Goal: Check status: Check status

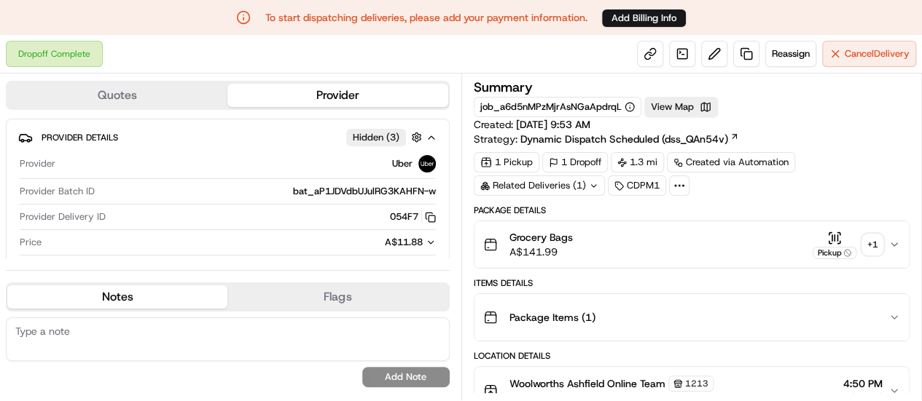
click at [878, 235] on div "+ 1" at bounding box center [872, 245] width 20 height 20
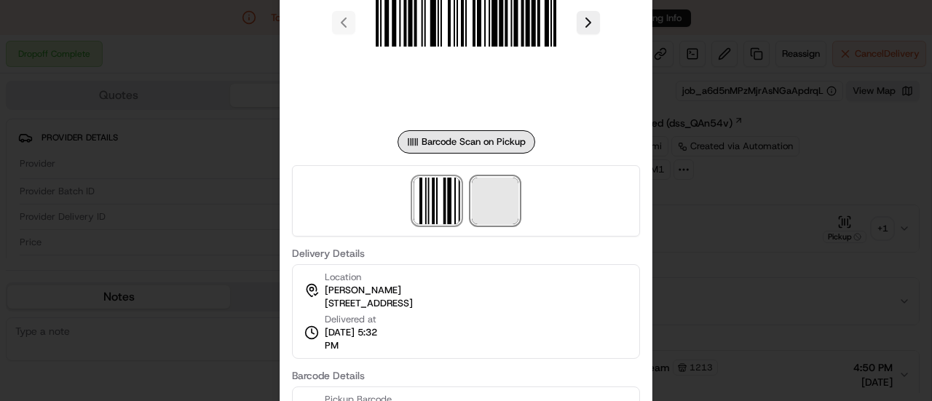
click at [480, 195] on span at bounding box center [495, 201] width 47 height 47
click at [706, 239] on div at bounding box center [466, 200] width 932 height 401
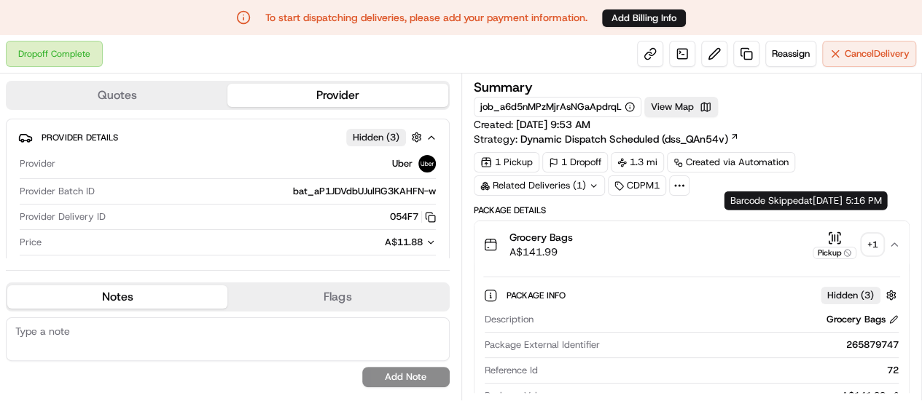
click at [871, 235] on div "+ 1" at bounding box center [872, 245] width 20 height 20
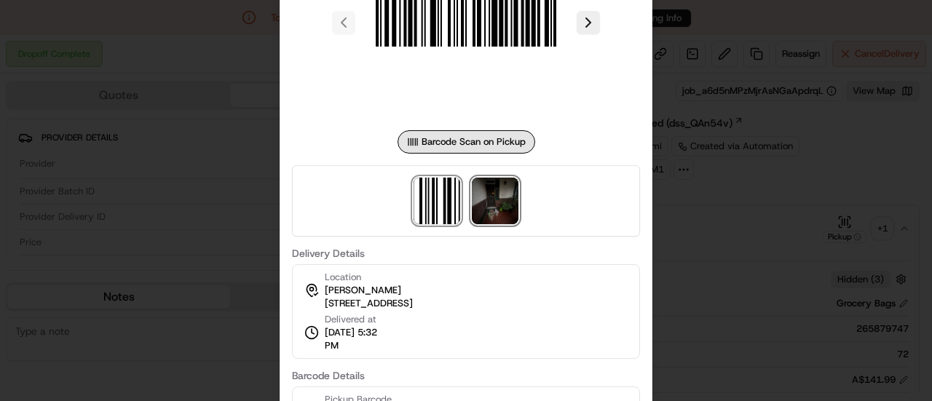
click at [499, 198] on img at bounding box center [495, 201] width 47 height 47
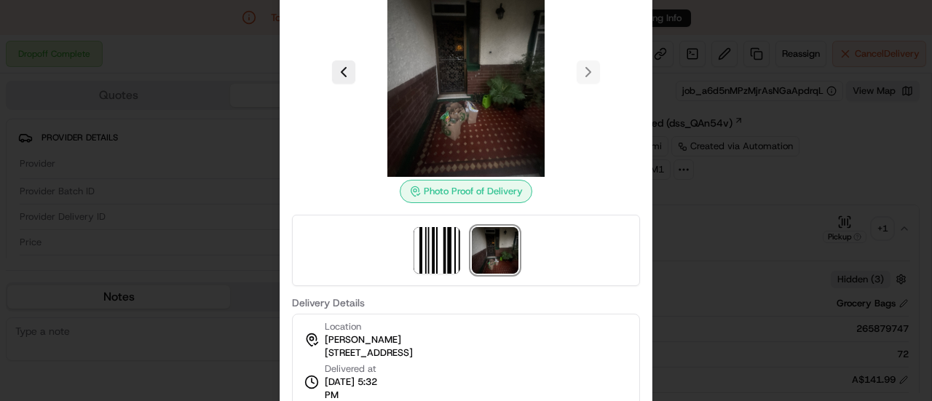
click at [686, 260] on div at bounding box center [466, 200] width 932 height 401
